Goal: Navigation & Orientation: Find specific page/section

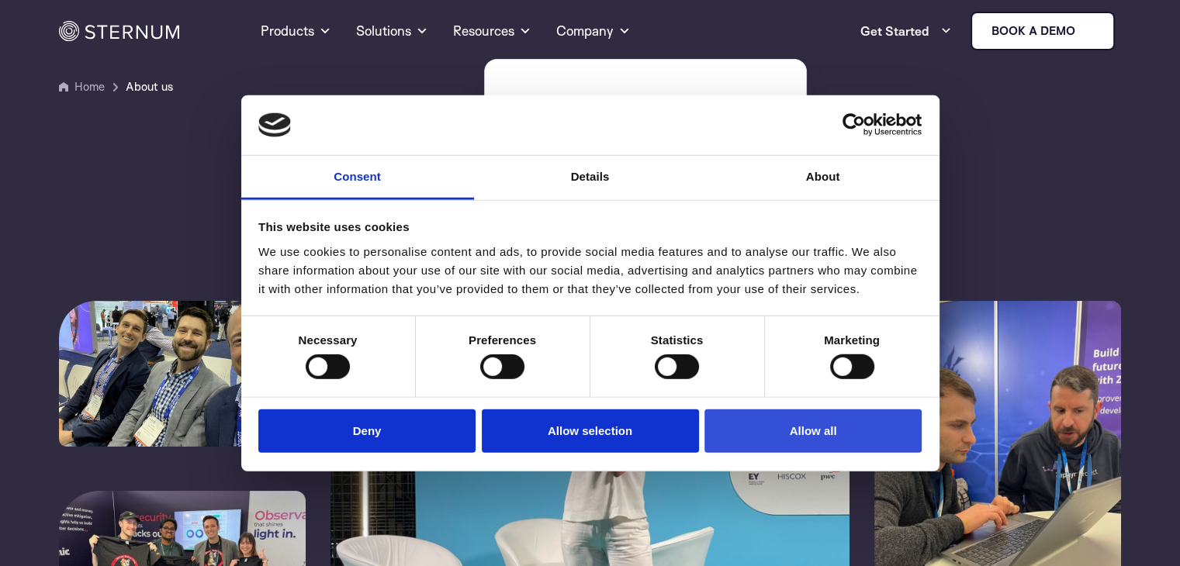
click at [821, 434] on button "Allow all" at bounding box center [812, 431] width 217 height 44
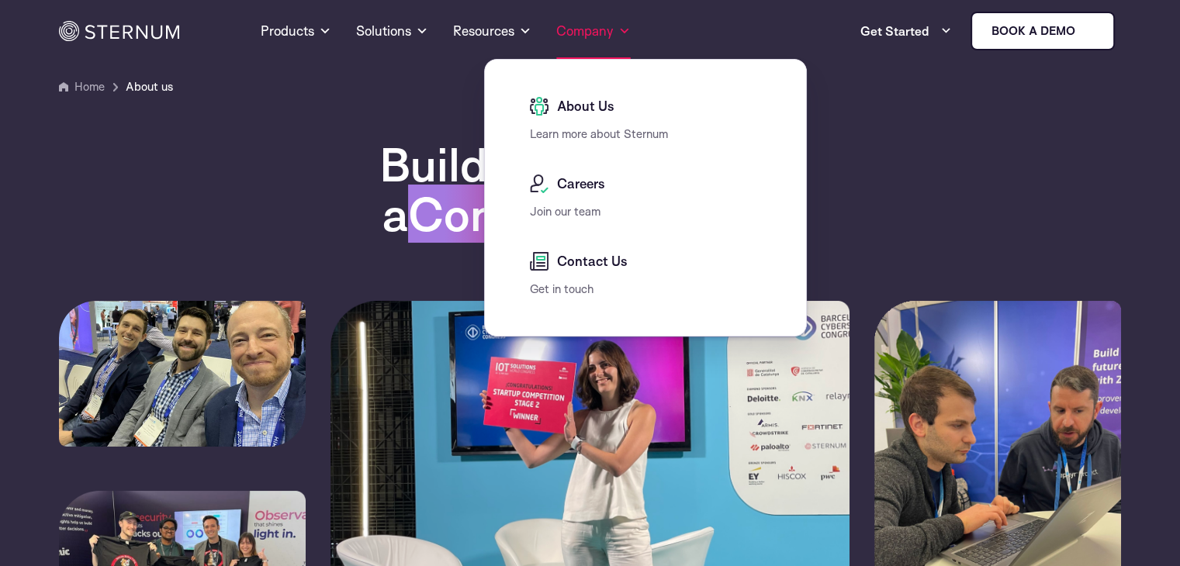
click at [615, 34] on link "Company" at bounding box center [593, 31] width 74 height 56
click at [604, 123] on div "About Us" at bounding box center [649, 111] width 239 height 28
click at [579, 260] on span "Contact Us" at bounding box center [590, 261] width 74 height 19
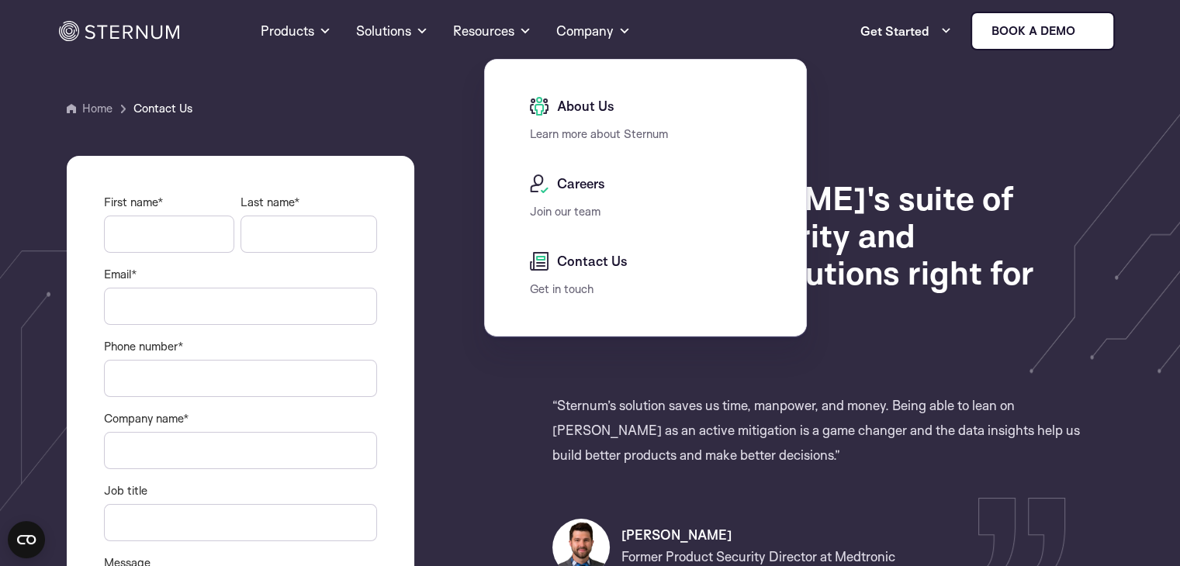
click at [599, 188] on span "Careers" at bounding box center [579, 184] width 52 height 19
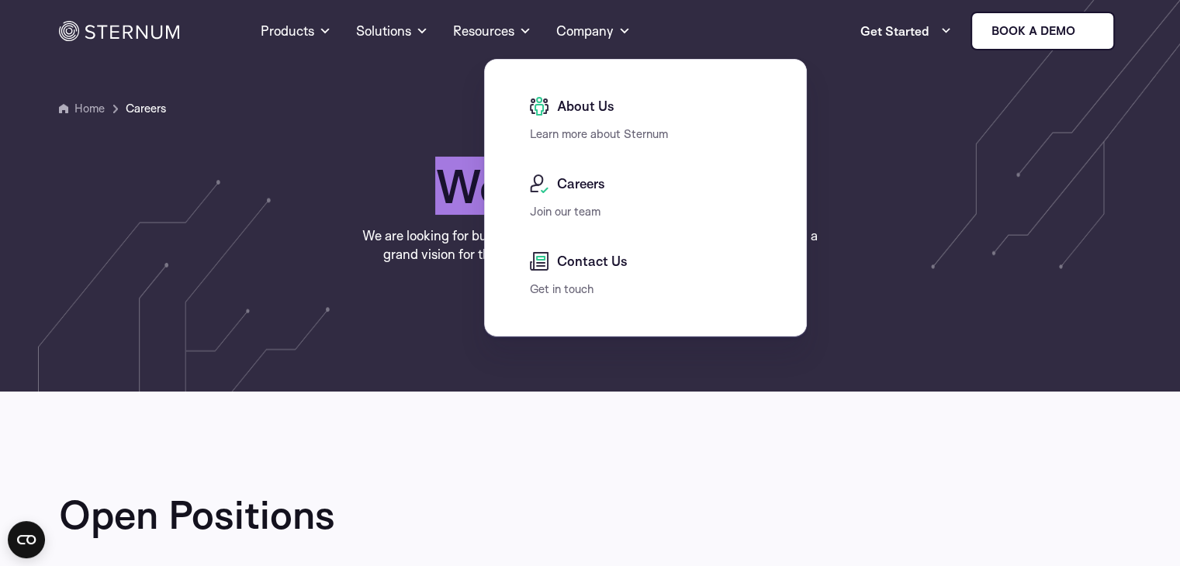
click at [625, 112] on link "About Us" at bounding box center [649, 106] width 239 height 19
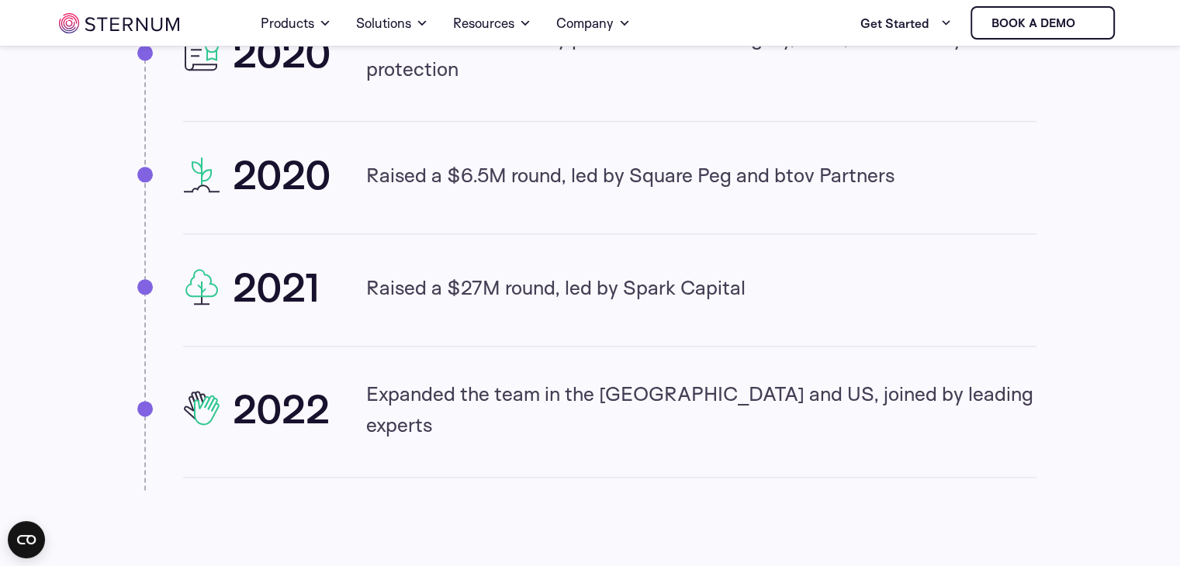
scroll to position [1774, 0]
